Goal: Information Seeking & Learning: Learn about a topic

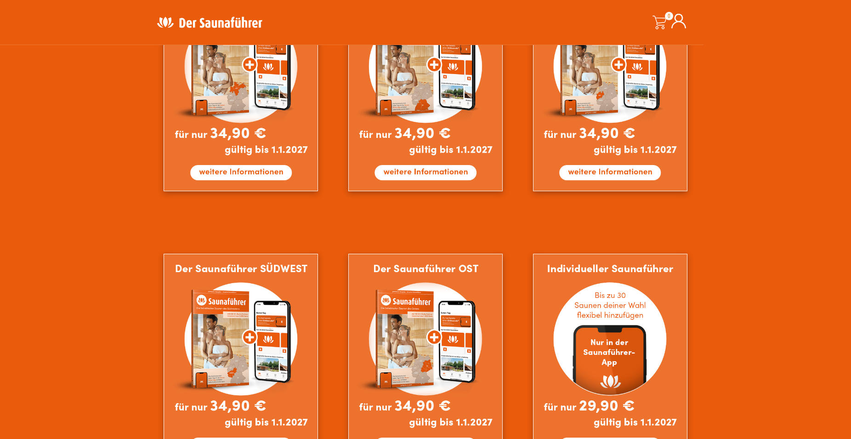
scroll to position [703, 0]
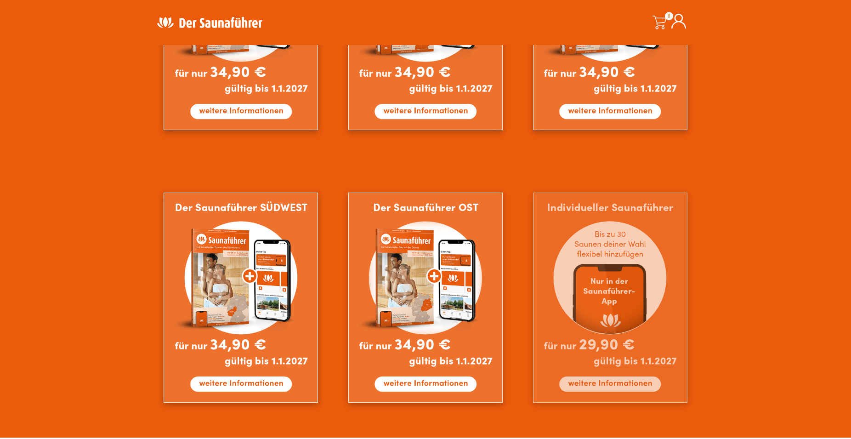
click at [611, 265] on img at bounding box center [610, 298] width 154 height 210
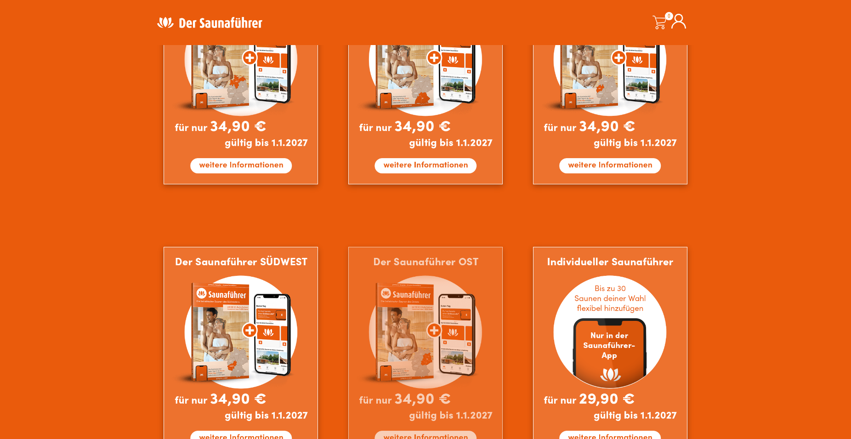
scroll to position [767, 0]
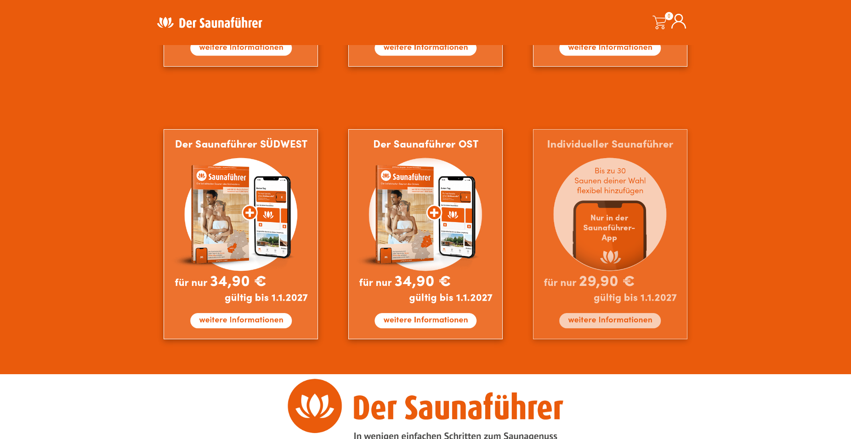
click at [592, 321] on img at bounding box center [610, 234] width 154 height 210
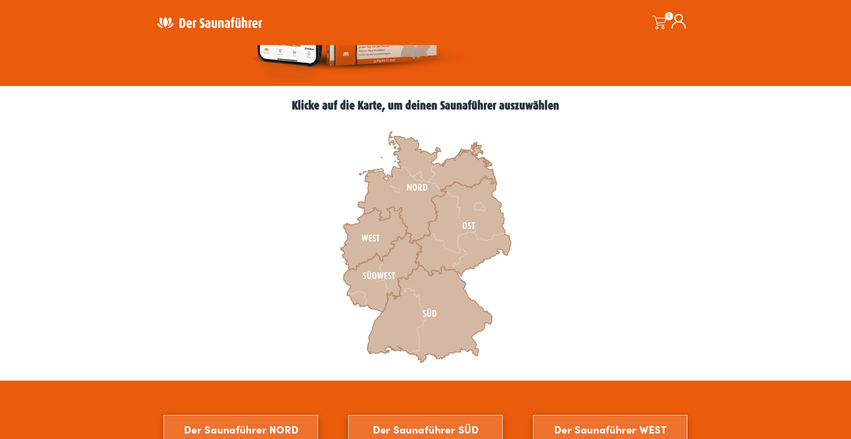
scroll to position [204, 0]
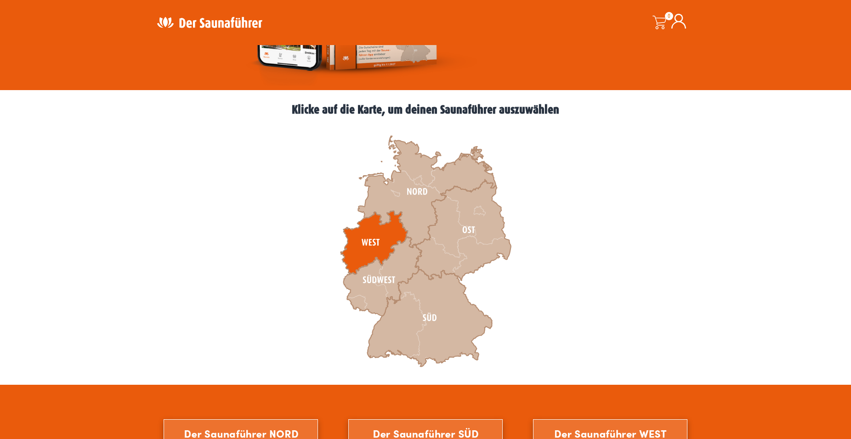
click at [376, 238] on icon at bounding box center [374, 242] width 67 height 63
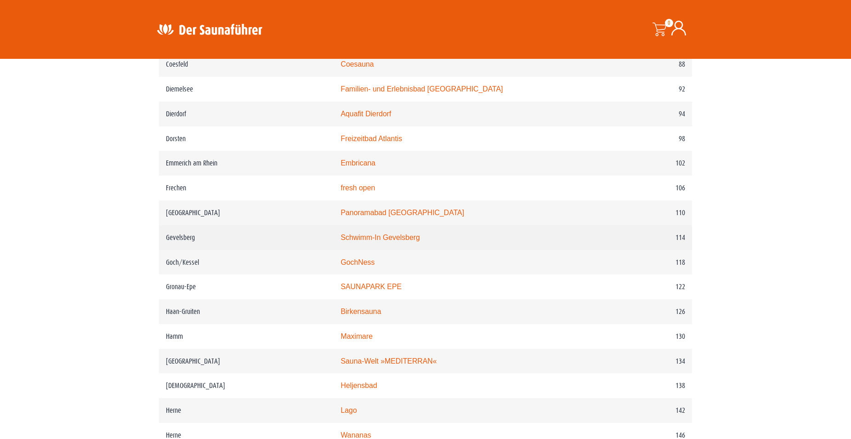
scroll to position [891, 0]
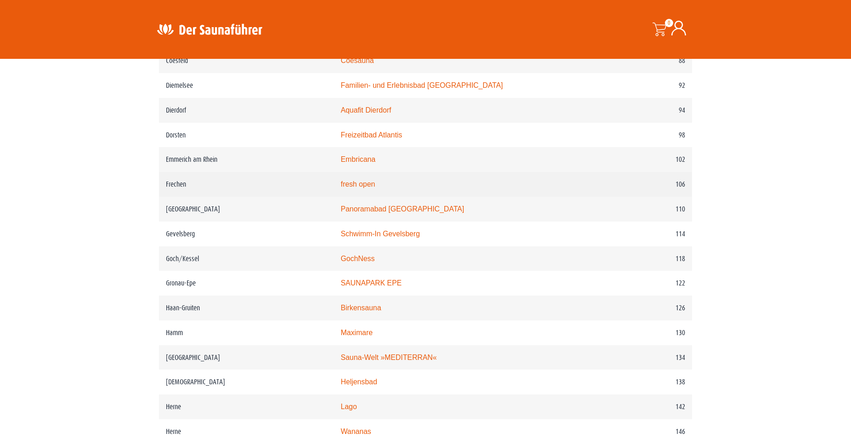
click at [363, 188] on link "fresh open" at bounding box center [358, 184] width 34 height 8
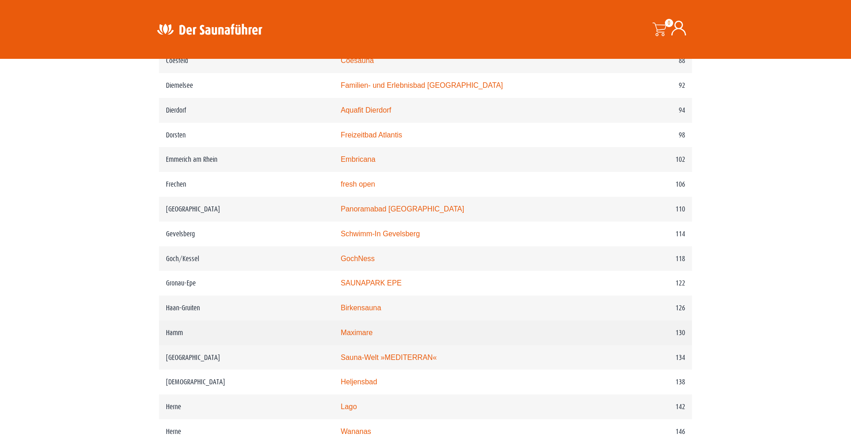
click at [372, 337] on link "Maximare" at bounding box center [357, 333] width 32 height 8
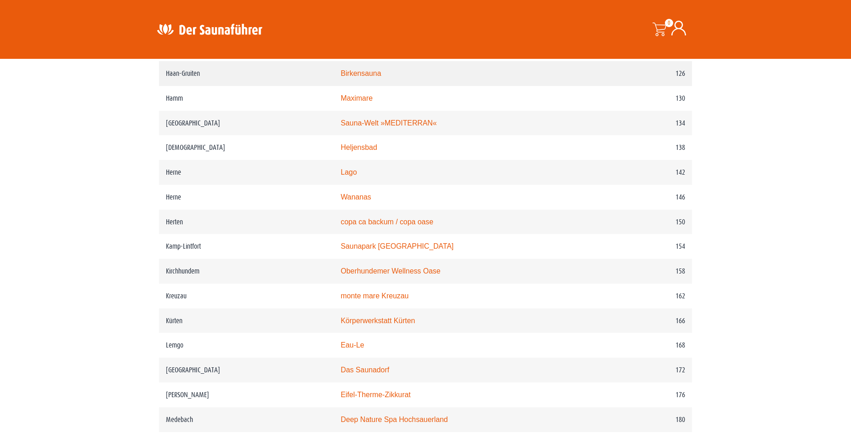
scroll to position [1172, 0]
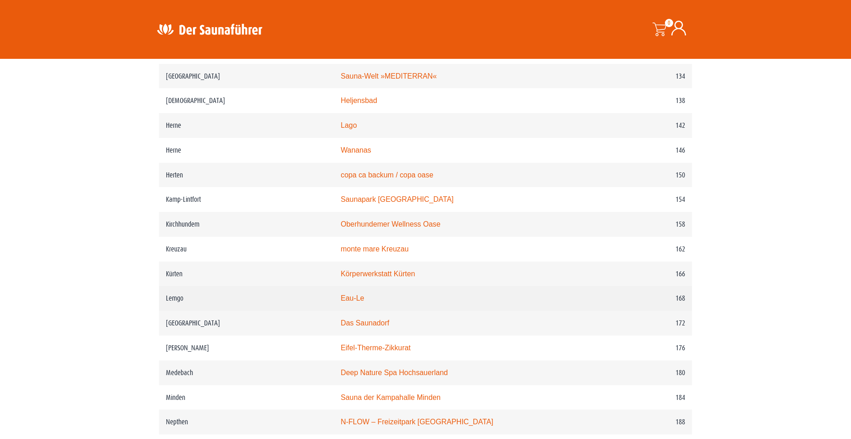
click at [364, 302] on link "Eau-Le" at bounding box center [352, 298] width 23 height 8
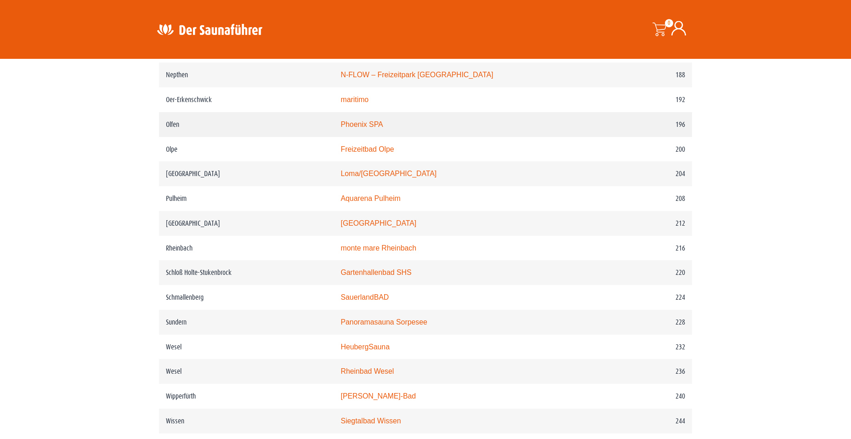
scroll to position [1547, 0]
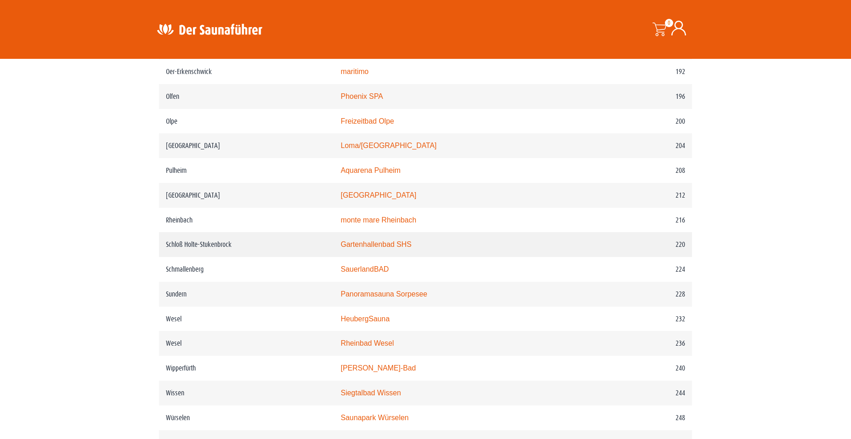
click at [373, 248] on link "Gartenhallenbad SHS" at bounding box center [376, 244] width 71 height 8
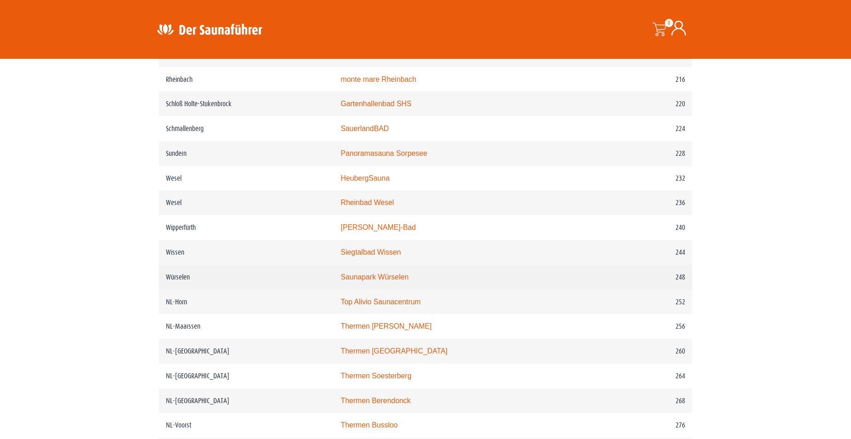
scroll to position [1735, 0]
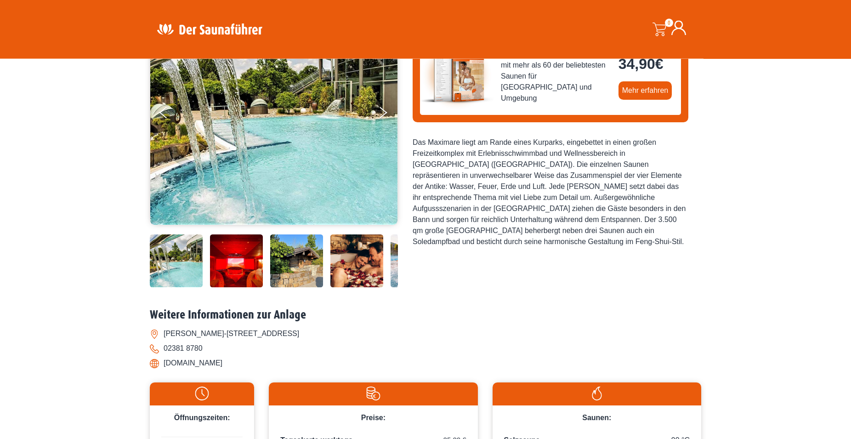
scroll to position [141, 0]
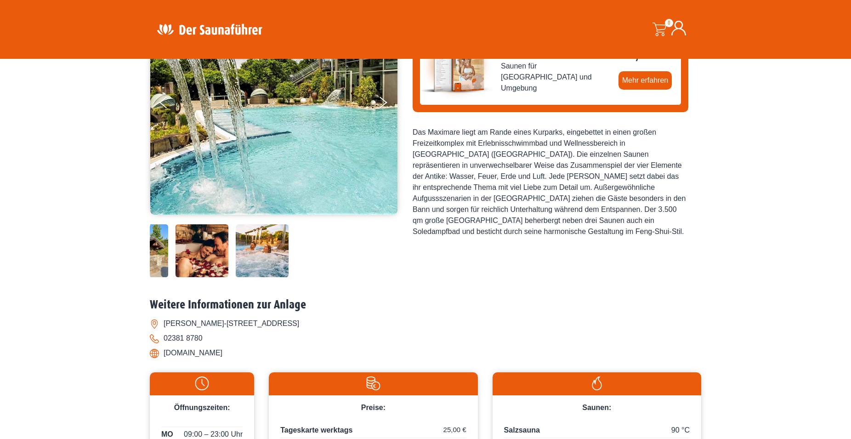
drag, startPoint x: 352, startPoint y: 259, endPoint x: 194, endPoint y: 261, distance: 157.7
click at [194, 261] on img at bounding box center [202, 250] width 53 height 53
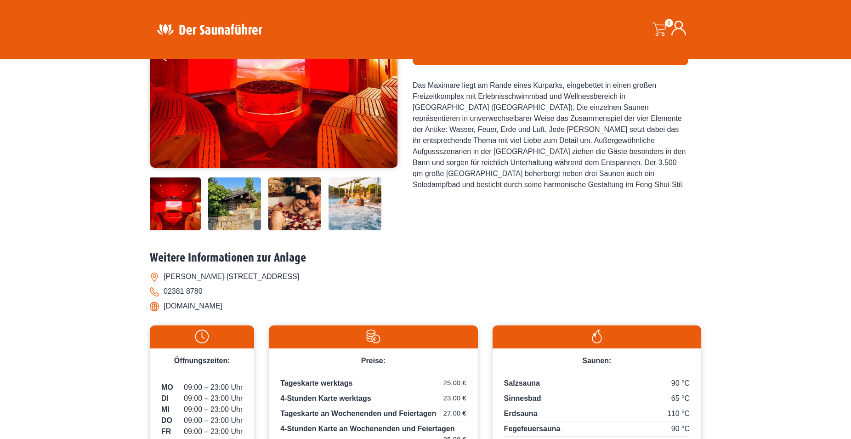
scroll to position [0, 0]
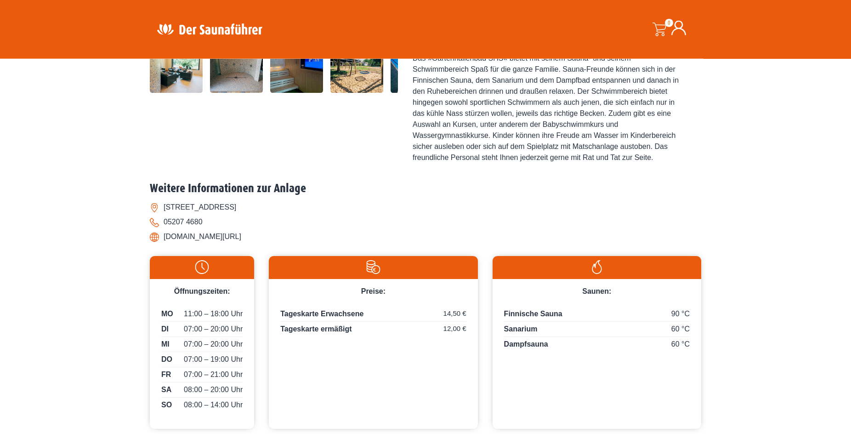
scroll to position [328, 0]
